Goal: Complete application form: Complete application form

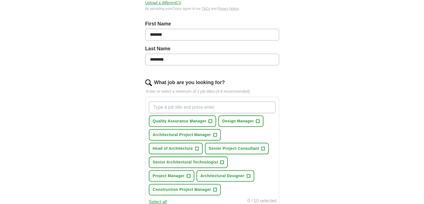
scroll to position [112, 0]
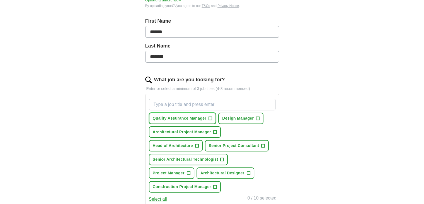
click at [210, 117] on span "+" at bounding box center [210, 118] width 3 height 4
click at [258, 118] on span "+" at bounding box center [257, 118] width 3 height 4
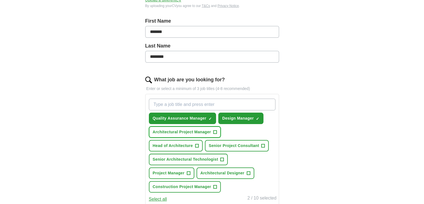
click at [214, 130] on span "+" at bounding box center [214, 132] width 3 height 4
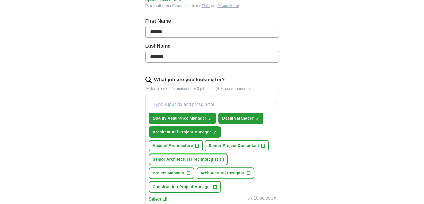
click at [222, 157] on span "+" at bounding box center [222, 159] width 3 height 4
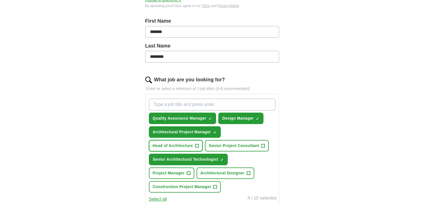
click at [196, 143] on span "+" at bounding box center [196, 145] width 3 height 4
click at [247, 171] on span "+" at bounding box center [248, 173] width 3 height 4
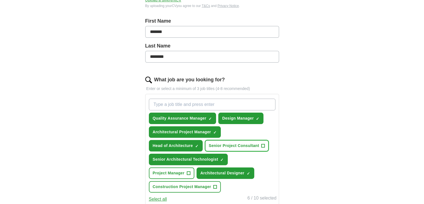
click at [262, 144] on span "+" at bounding box center [263, 145] width 3 height 4
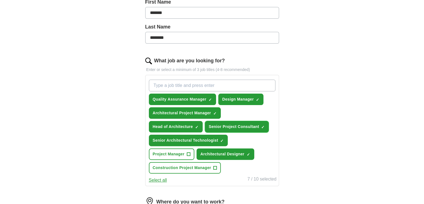
scroll to position [139, 0]
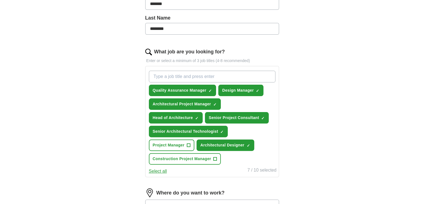
click at [164, 169] on button "Select all" at bounding box center [158, 171] width 18 height 7
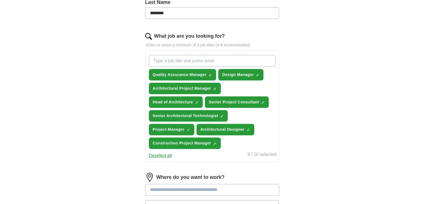
scroll to position [167, 0]
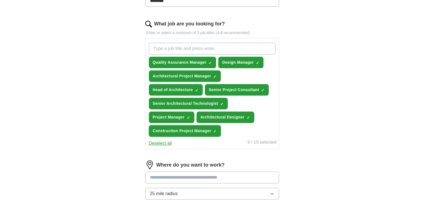
click at [0, 0] on span "×" at bounding box center [0, 0] width 0 height 0
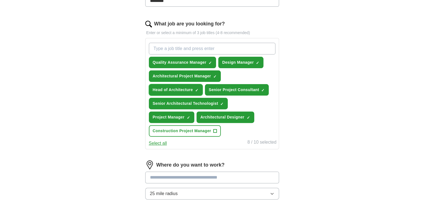
click at [0, 0] on span "×" at bounding box center [0, 0] width 0 height 0
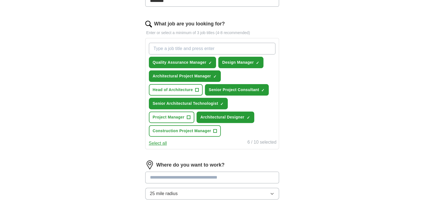
click at [215, 47] on input "What job are you looking for?" at bounding box center [212, 49] width 127 height 12
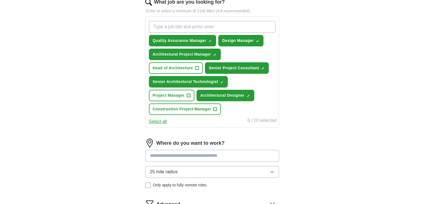
scroll to position [223, 0]
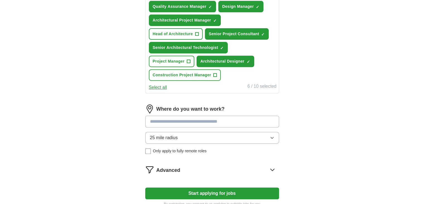
click at [234, 117] on input at bounding box center [212, 121] width 134 height 12
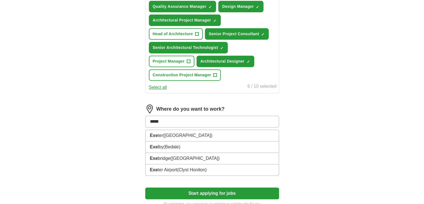
type input "******"
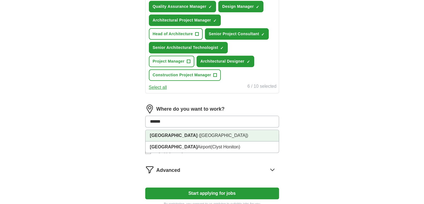
click at [192, 133] on li "[GEOGRAPHIC_DATA] ([GEOGRAPHIC_DATA])" at bounding box center [212, 135] width 133 height 11
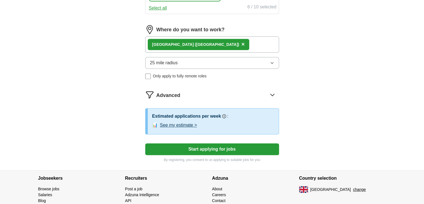
scroll to position [307, 0]
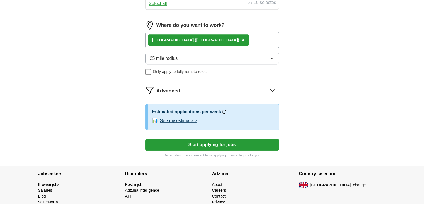
click at [203, 141] on button "Start applying for jobs" at bounding box center [212, 145] width 134 height 12
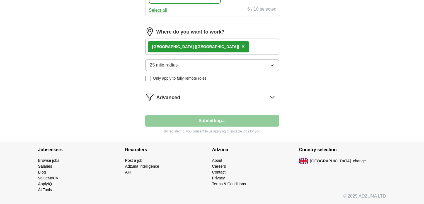
scroll to position [298, 0]
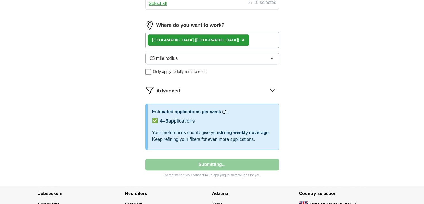
select select "**"
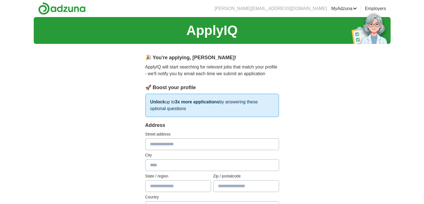
scroll to position [0, 0]
click at [193, 142] on input "text" at bounding box center [212, 144] width 134 height 12
type input "*********"
type input "**********"
type input "*****"
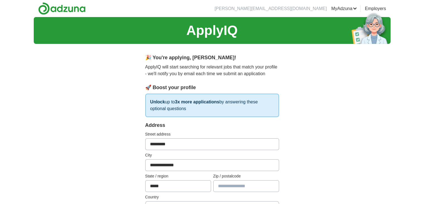
type input "********"
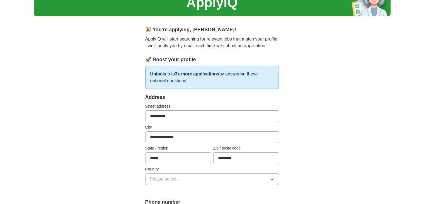
scroll to position [56, 0]
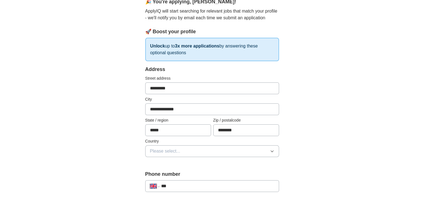
click at [189, 149] on button "Please select..." at bounding box center [212, 151] width 134 height 12
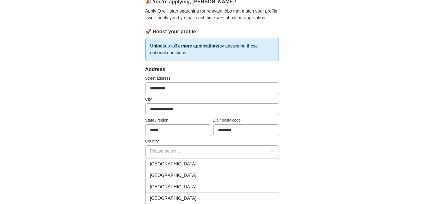
click at [190, 162] on div "[GEOGRAPHIC_DATA]" at bounding box center [212, 163] width 124 height 7
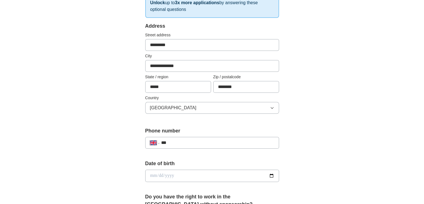
scroll to position [112, 0]
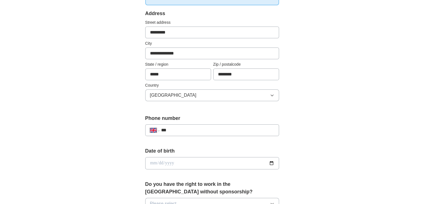
click at [194, 129] on input "***" at bounding box center [217, 130] width 113 height 7
type input "**********"
click at [237, 162] on input "date" at bounding box center [212, 163] width 134 height 12
click at [272, 163] on input "date" at bounding box center [212, 163] width 134 height 12
type input "**********"
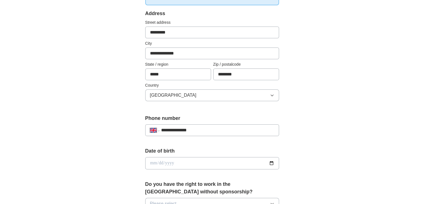
click at [180, 162] on input "date" at bounding box center [212, 163] width 134 height 12
click at [167, 162] on input "date" at bounding box center [212, 163] width 134 height 12
type input "**********"
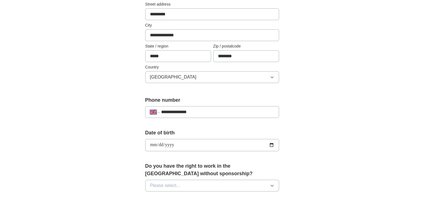
scroll to position [139, 0]
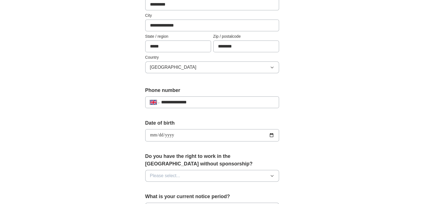
click at [176, 175] on span "Please select..." at bounding box center [165, 175] width 30 height 7
click at [181, 174] on button "Please select..." at bounding box center [212, 176] width 134 height 12
click at [178, 176] on span "Please select..." at bounding box center [165, 175] width 30 height 7
click at [160, 185] on div "Yes" at bounding box center [212, 188] width 124 height 7
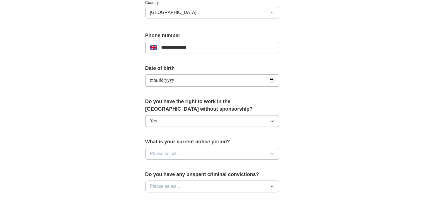
scroll to position [195, 0]
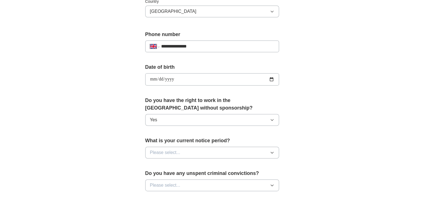
click at [188, 152] on button "Please select..." at bounding box center [212, 152] width 134 height 12
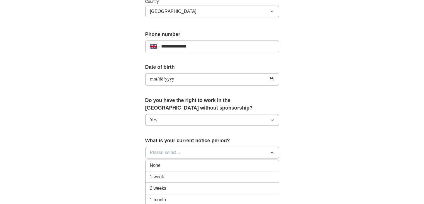
click at [173, 164] on div "None" at bounding box center [212, 165] width 124 height 7
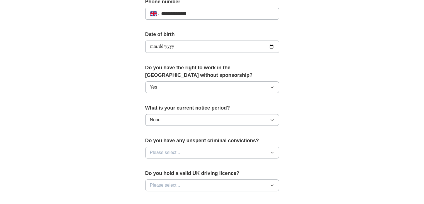
scroll to position [251, 0]
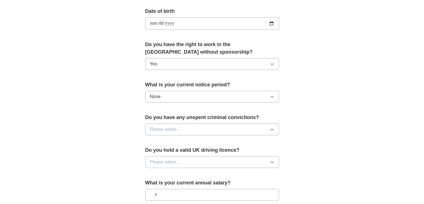
click at [194, 130] on button "Please select..." at bounding box center [212, 129] width 134 height 12
click at [161, 152] on div "No" at bounding box center [212, 153] width 124 height 7
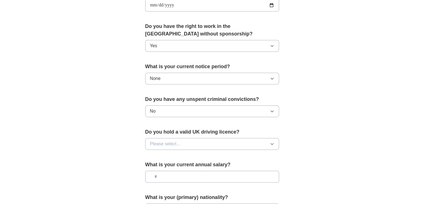
scroll to position [279, 0]
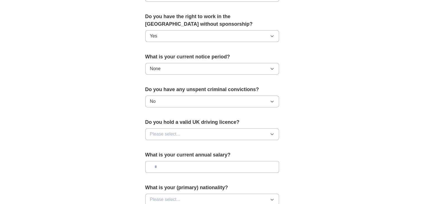
click at [187, 134] on button "Please select..." at bounding box center [212, 134] width 134 height 12
click at [160, 145] on div "Yes" at bounding box center [212, 146] width 124 height 7
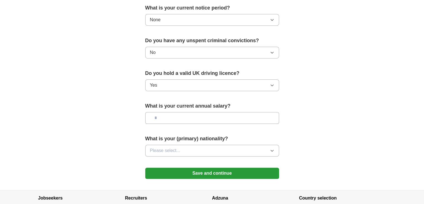
scroll to position [335, 0]
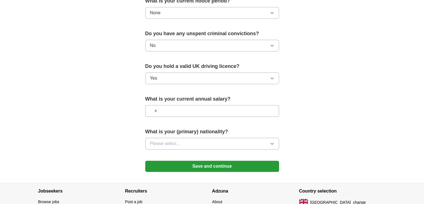
click at [168, 110] on input "text" at bounding box center [212, 111] width 134 height 12
type input "*******"
click at [191, 141] on button "Please select..." at bounding box center [212, 143] width 134 height 12
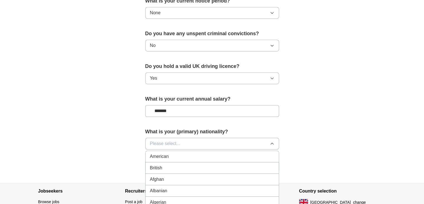
click at [178, 166] on div "British" at bounding box center [212, 167] width 124 height 7
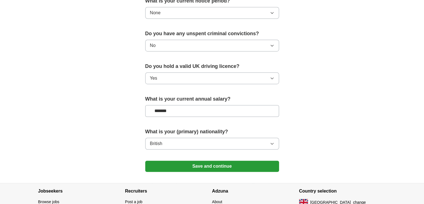
click at [208, 163] on button "Save and continue" at bounding box center [212, 165] width 134 height 11
